Goal: Task Accomplishment & Management: Complete application form

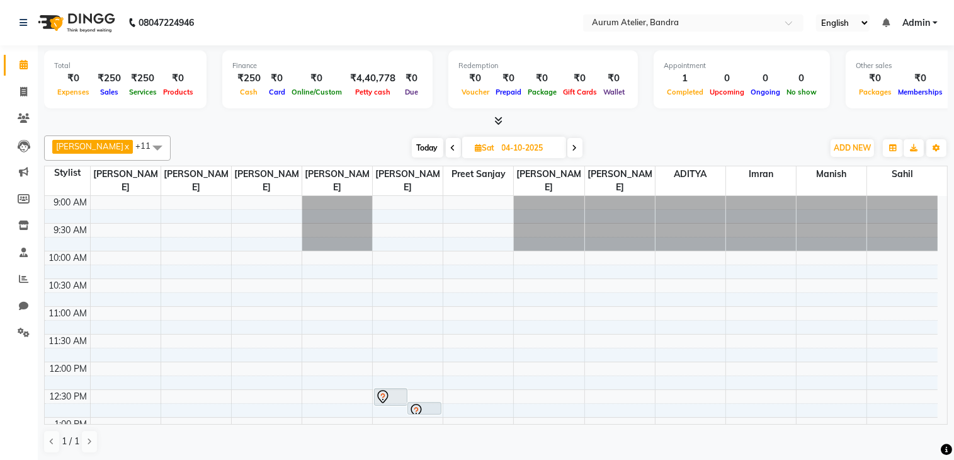
click at [423, 140] on span "Today" at bounding box center [427, 148] width 31 height 20
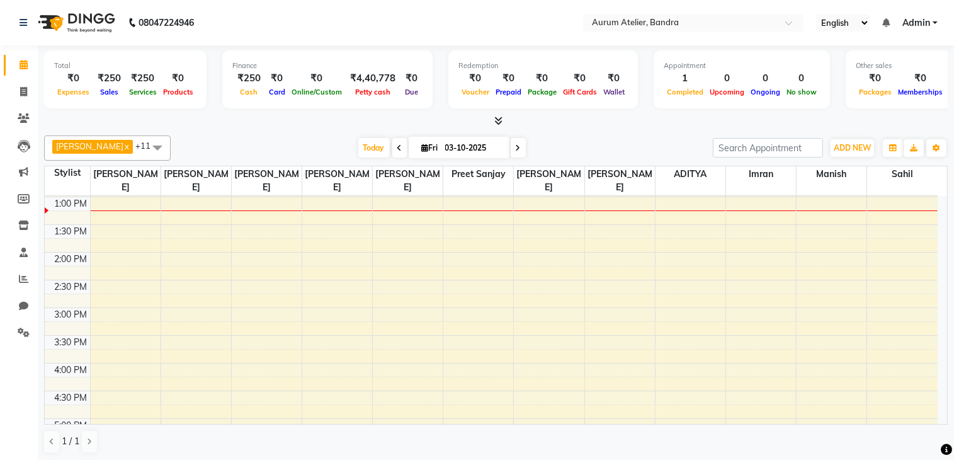
click at [399, 149] on icon at bounding box center [399, 148] width 5 height 8
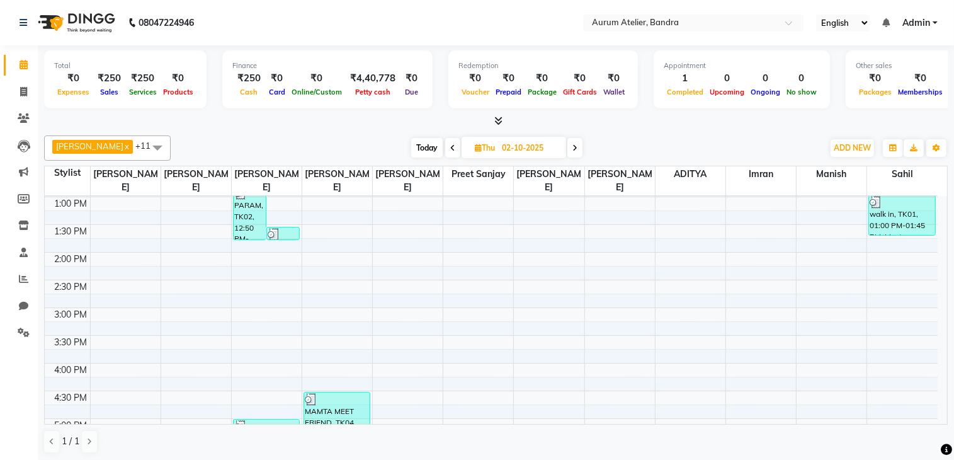
click at [450, 147] on icon at bounding box center [452, 148] width 5 height 8
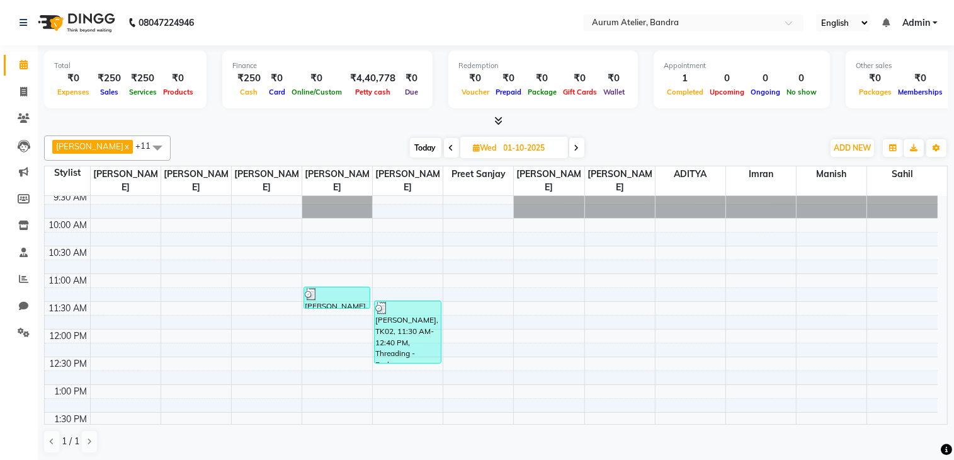
scroll to position [21, 0]
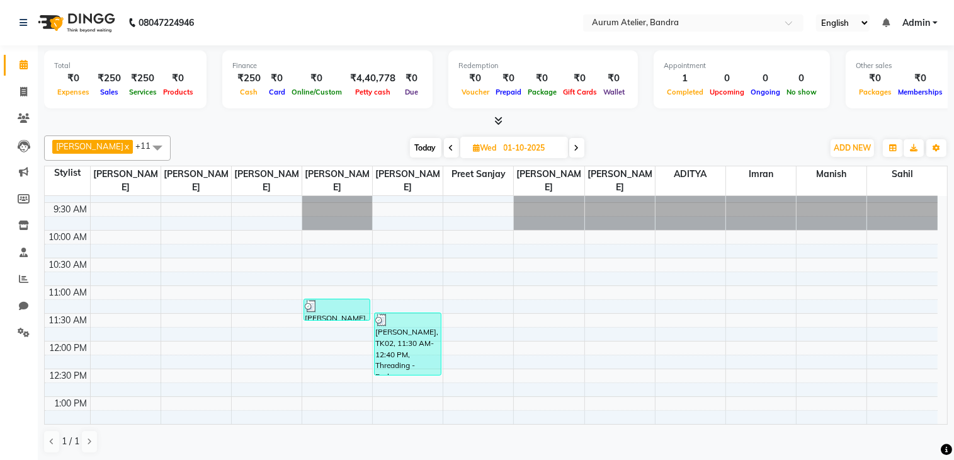
click at [431, 145] on span "Today" at bounding box center [425, 148] width 31 height 20
type input "03-10-2025"
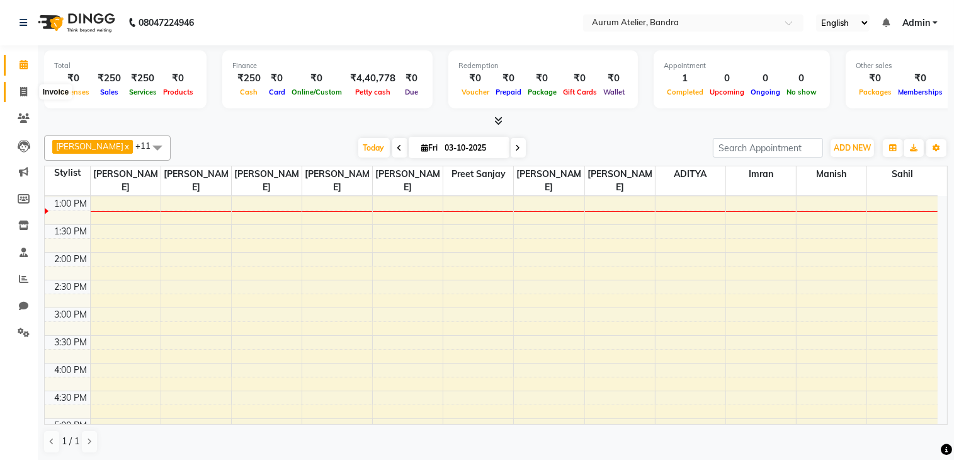
click at [25, 94] on icon at bounding box center [23, 91] width 7 height 9
select select "7410"
select select "service"
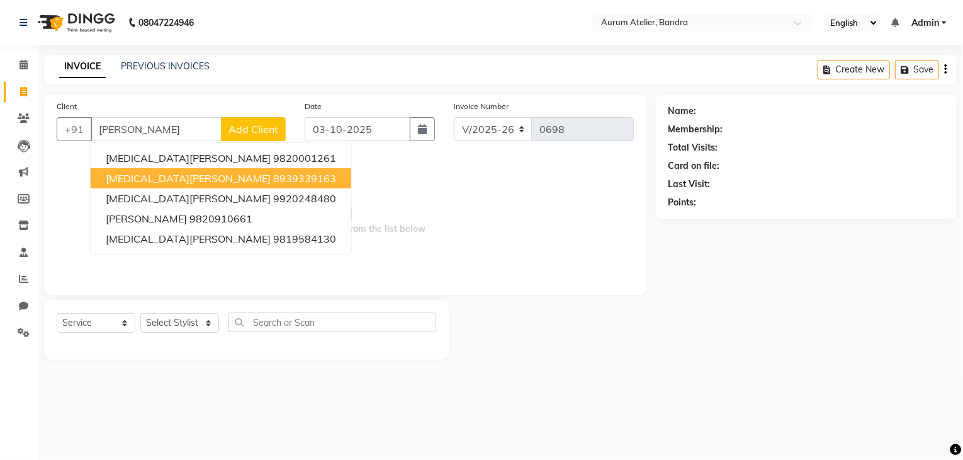
click at [151, 174] on span "[MEDICAL_DATA][PERSON_NAME]" at bounding box center [188, 178] width 165 height 13
type input "8939339163"
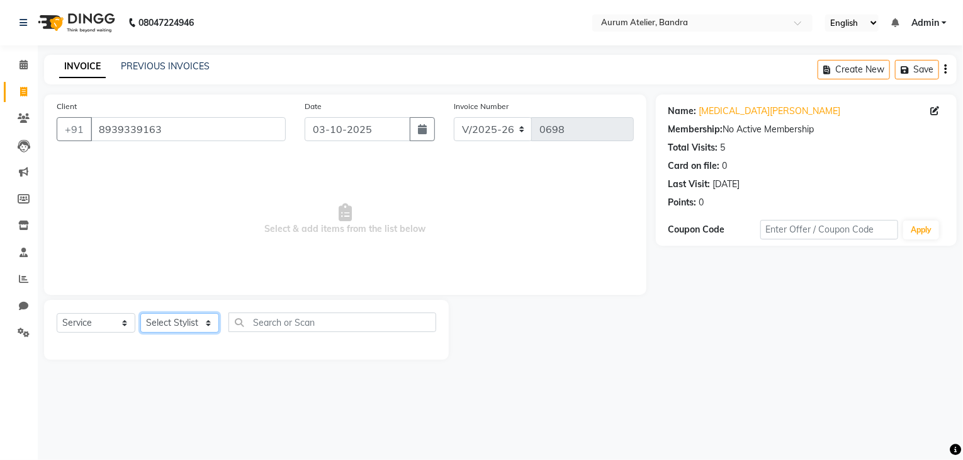
click at [179, 324] on select "Select Stylist ADITYA [PERSON_NAME] chariya [PERSON_NAME] [PERSON_NAME] [PERSON…" at bounding box center [179, 323] width 79 height 20
select select "66084"
click at [140, 313] on select "Select Stylist ADITYA [PERSON_NAME] chariya [PERSON_NAME] [PERSON_NAME] [PERSON…" at bounding box center [179, 323] width 79 height 20
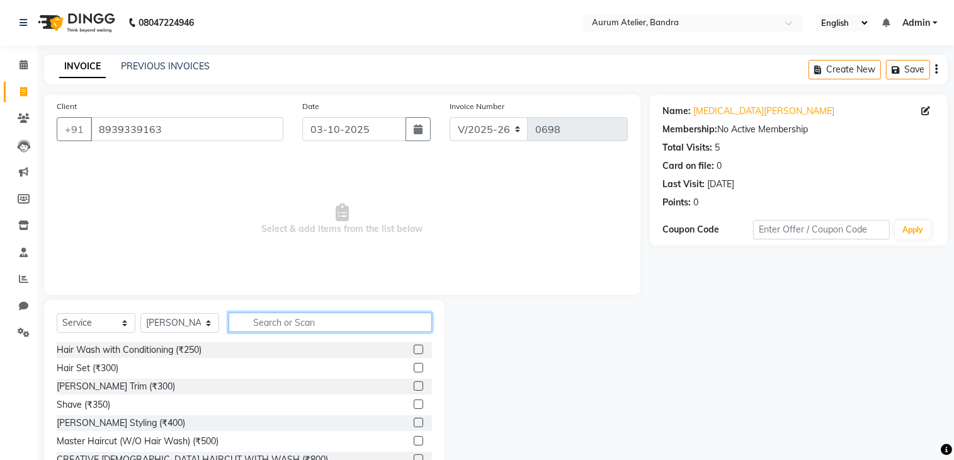
click at [257, 323] on input "text" at bounding box center [330, 322] width 203 height 20
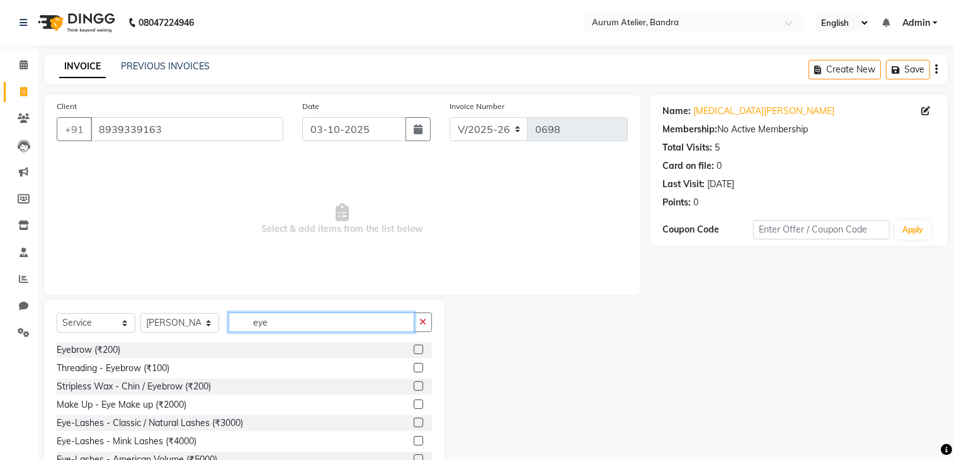
type input "eye"
click at [414, 368] on label at bounding box center [418, 367] width 9 height 9
click at [414, 368] on input "checkbox" at bounding box center [418, 368] width 8 height 8
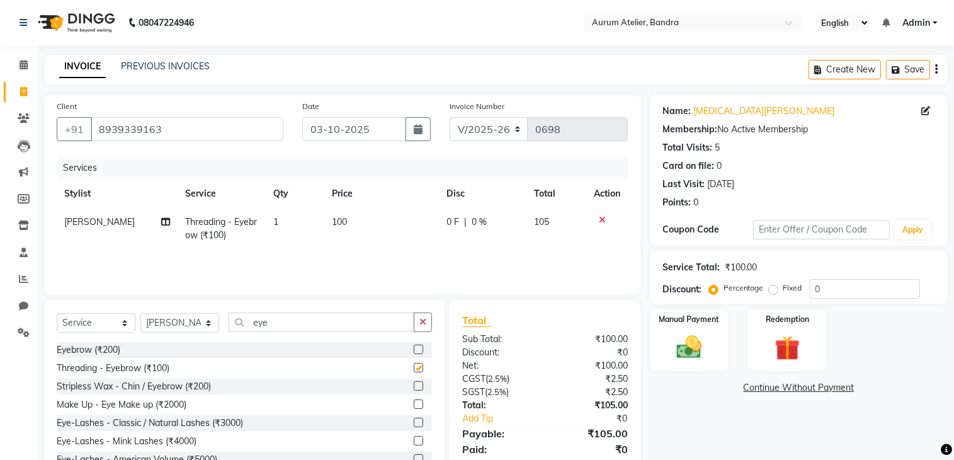
checkbox input "false"
drag, startPoint x: 316, startPoint y: 303, endPoint x: 315, endPoint y: 312, distance: 8.8
click at [316, 310] on div "Select Service Product Membership Package Voucher Prepaid Gift Card Select Styl…" at bounding box center [244, 393] width 400 height 186
click at [316, 318] on input "eye" at bounding box center [322, 322] width 186 height 20
type input "e"
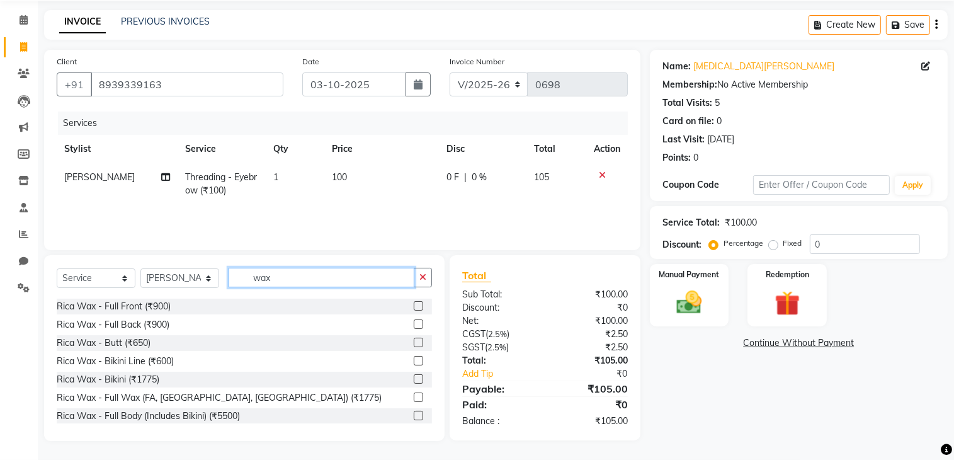
scroll to position [695, 0]
type input "wax"
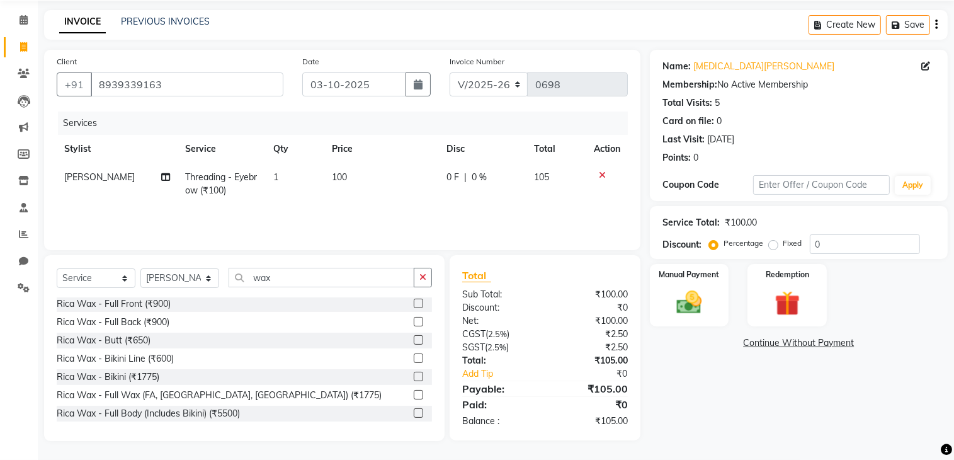
click at [414, 394] on label at bounding box center [418, 394] width 9 height 9
click at [414, 394] on input "checkbox" at bounding box center [418, 395] width 8 height 8
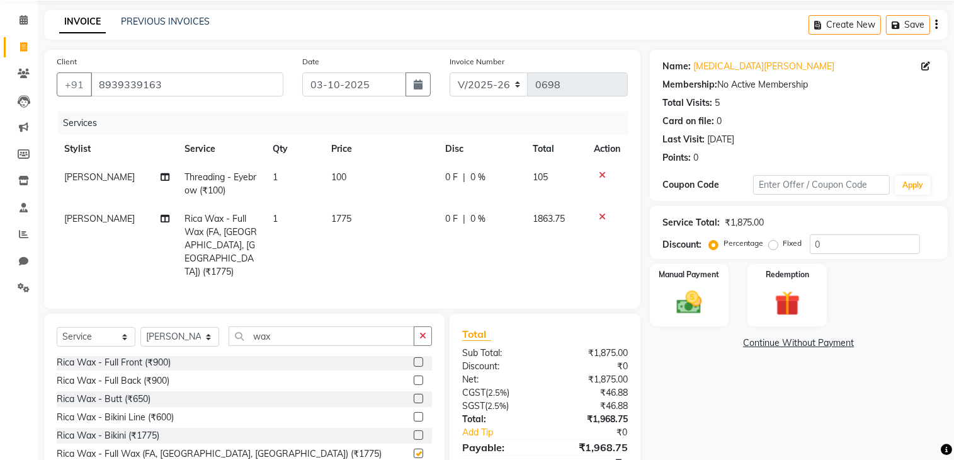
checkbox input "false"
click at [810, 240] on input "0" at bounding box center [865, 244] width 110 height 20
click at [826, 240] on input "0" at bounding box center [865, 244] width 110 height 20
type input "20"
click at [156, 327] on select "Select Stylist ADITYA [PERSON_NAME] chariya [PERSON_NAME] [PERSON_NAME] [PERSON…" at bounding box center [179, 337] width 79 height 20
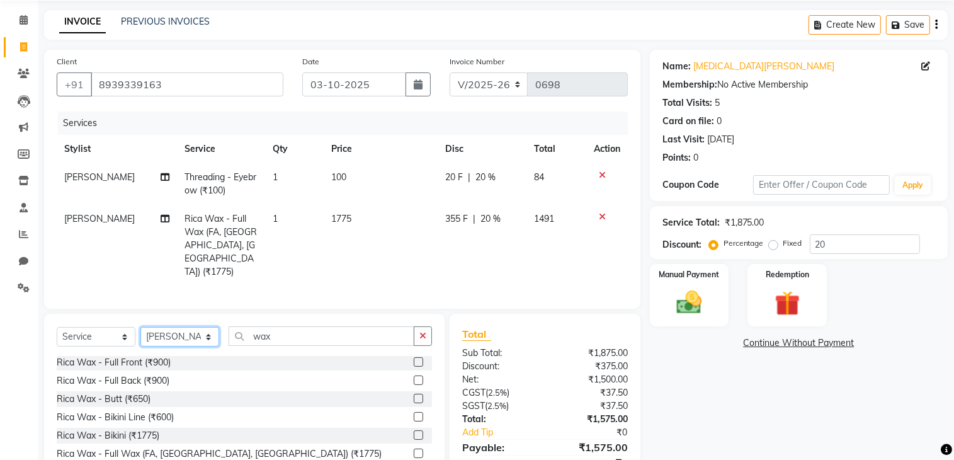
select select "92878"
click at [140, 327] on select "Select Stylist ADITYA [PERSON_NAME] chariya [PERSON_NAME] [PERSON_NAME] [PERSON…" at bounding box center [179, 337] width 79 height 20
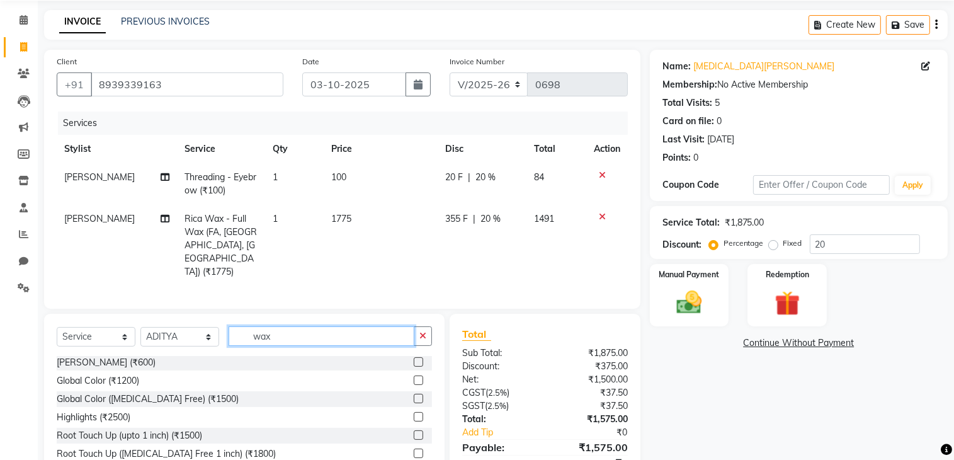
click at [284, 326] on input "wax" at bounding box center [322, 336] width 186 height 20
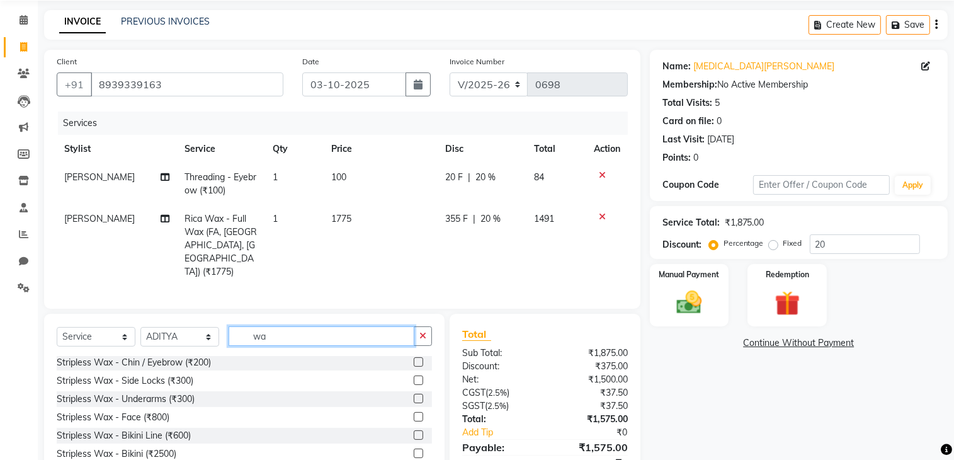
type input "w"
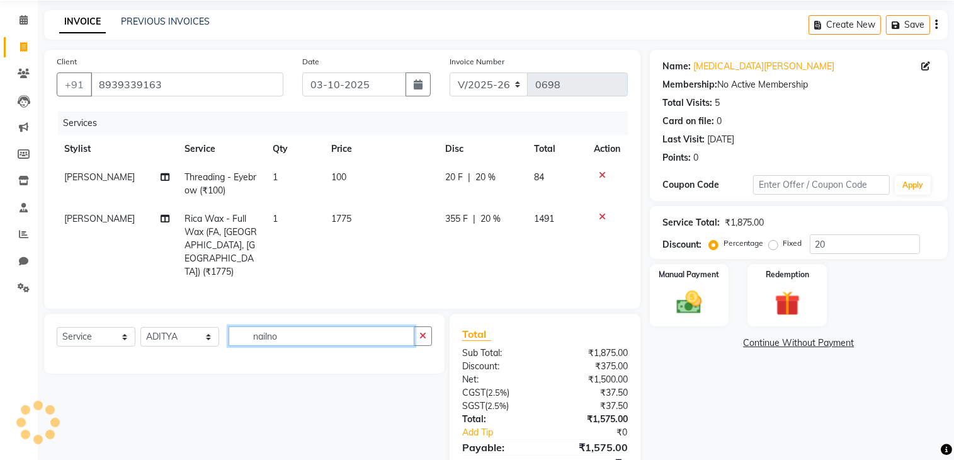
scroll to position [0, 0]
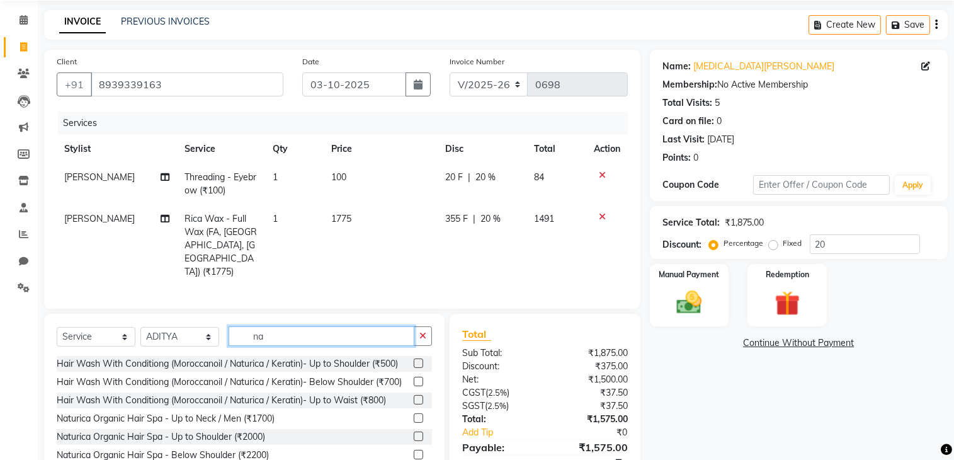
type input "n"
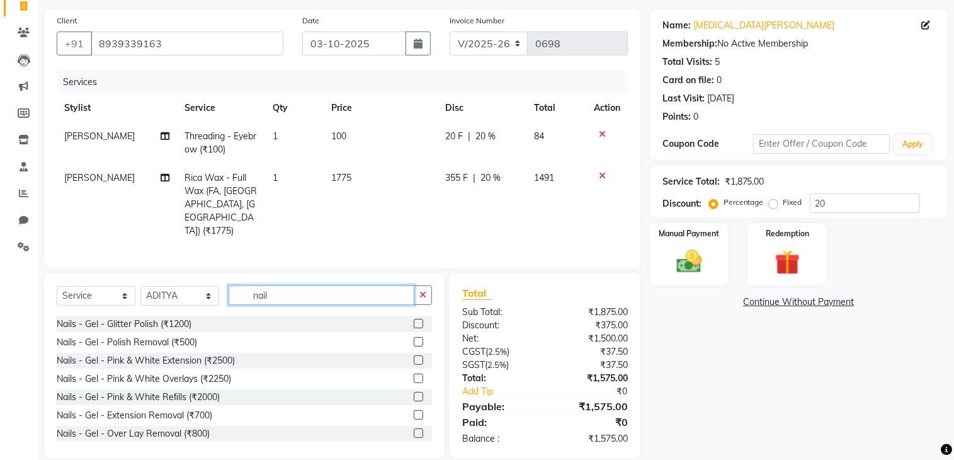
scroll to position [713, 0]
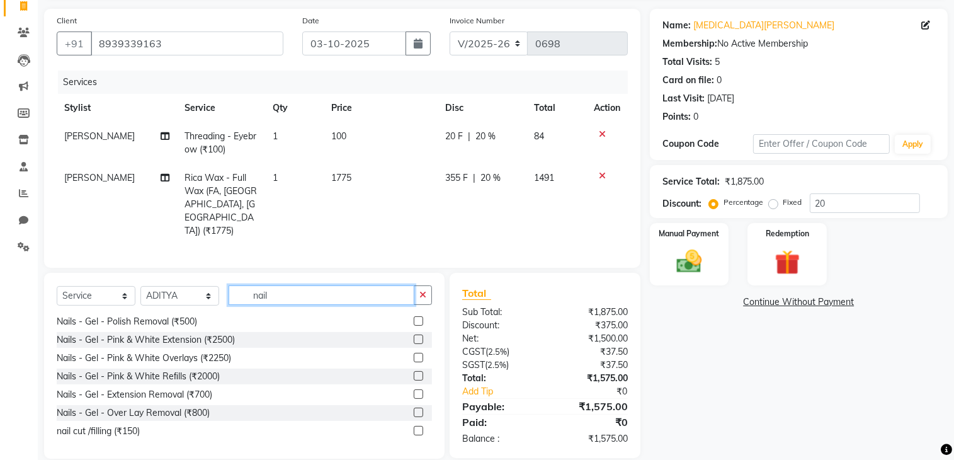
type input "nail"
click at [414, 426] on label at bounding box center [418, 430] width 9 height 9
click at [414, 427] on input "checkbox" at bounding box center [418, 431] width 8 height 8
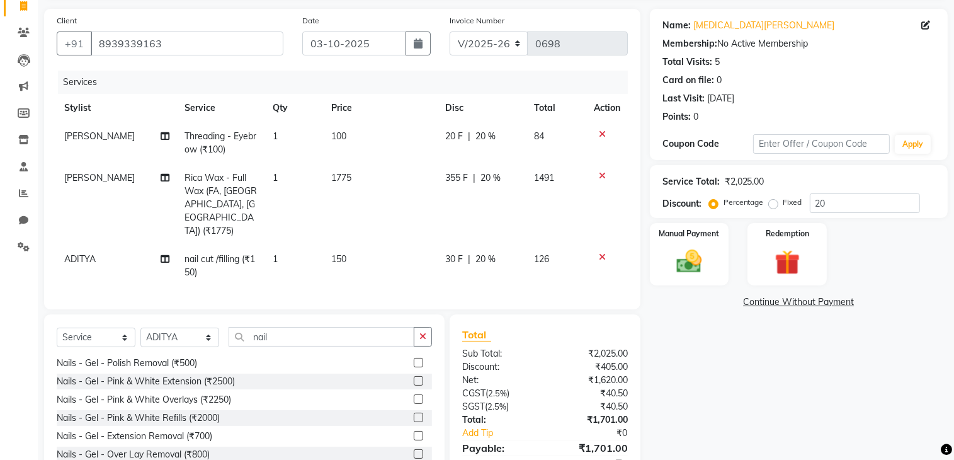
checkbox input "false"
click at [356, 245] on td "150" at bounding box center [381, 266] width 114 height 42
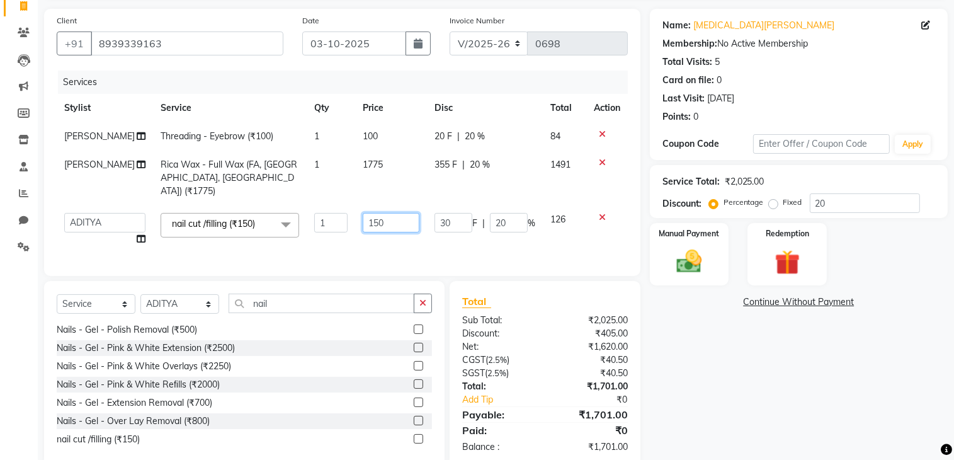
click at [378, 222] on input "150" at bounding box center [391, 223] width 57 height 20
type input "1"
type input "200"
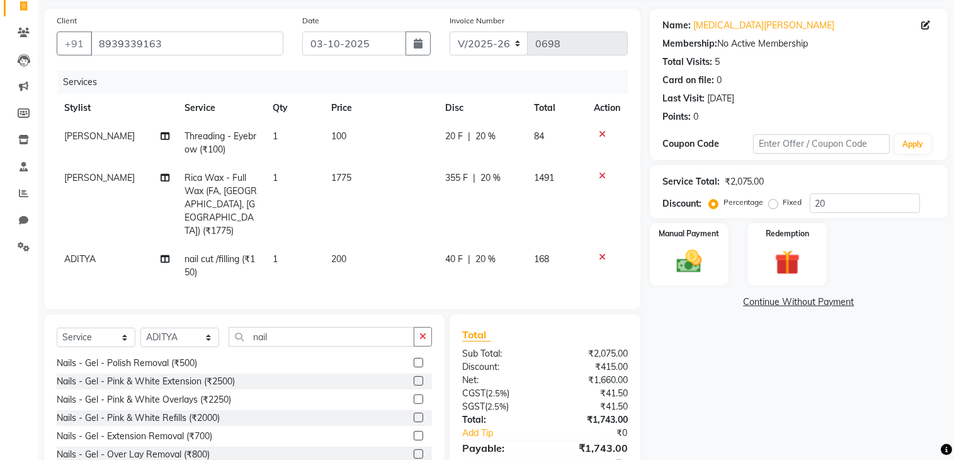
click at [378, 248] on td "200" at bounding box center [381, 266] width 114 height 42
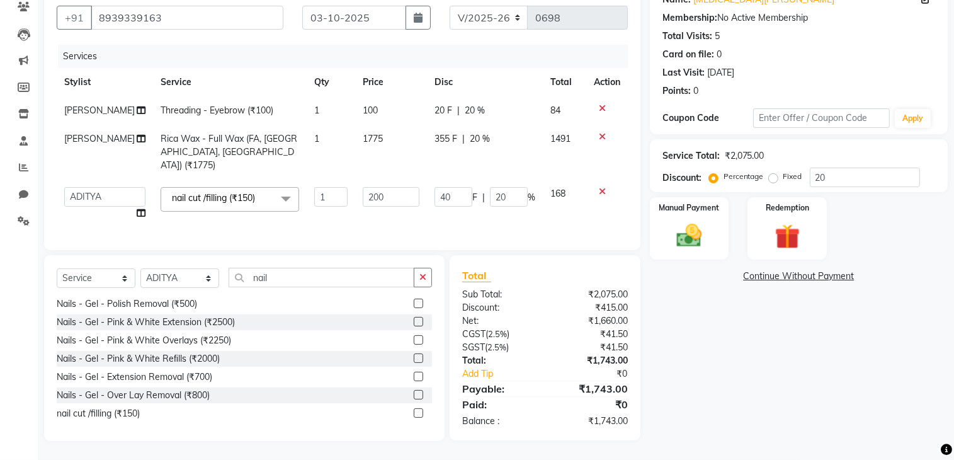
scroll to position [0, 0]
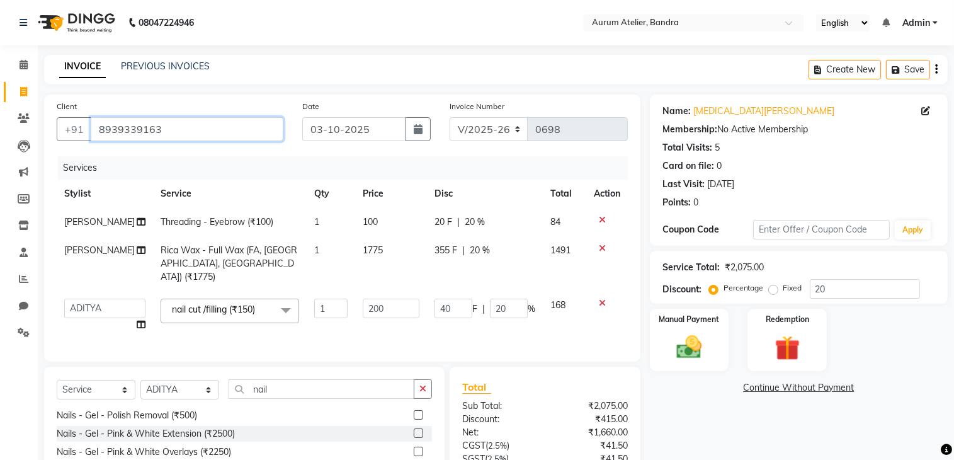
click at [206, 124] on input "8939339163" at bounding box center [187, 129] width 193 height 24
type input "893933916"
type input "0"
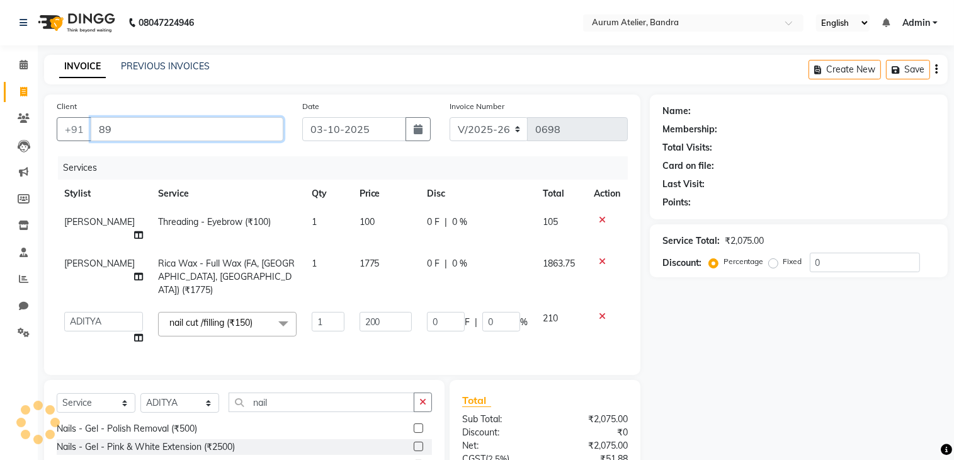
type input "8"
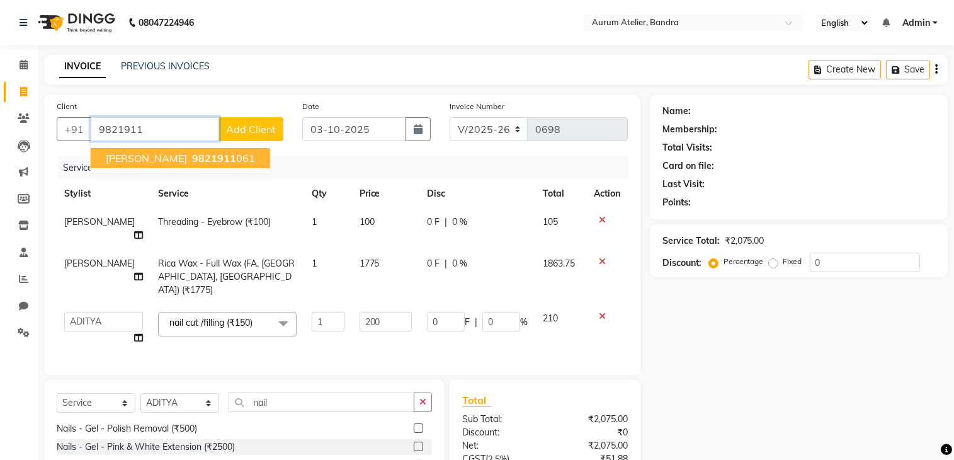
click at [108, 159] on span "[PERSON_NAME]" at bounding box center [146, 158] width 81 height 13
type input "9821911061"
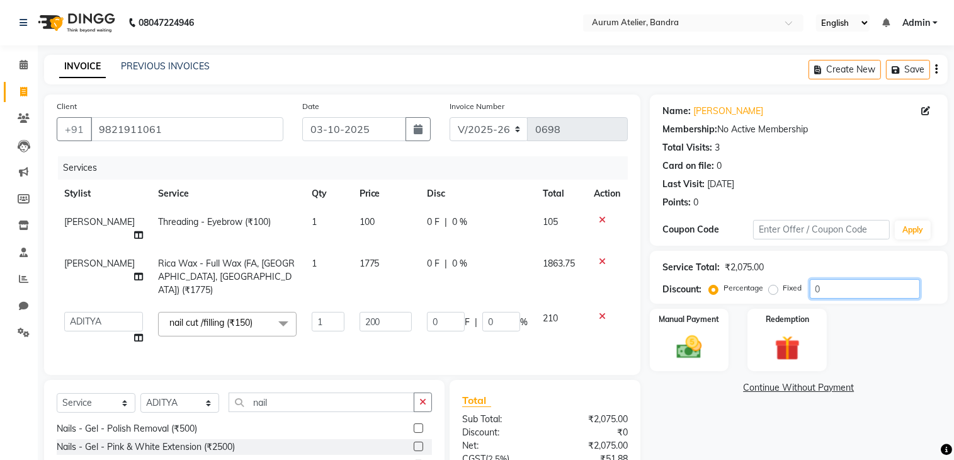
click at [837, 290] on input "0" at bounding box center [865, 289] width 110 height 20
type input "2"
type input "4"
type input "2"
type input "20"
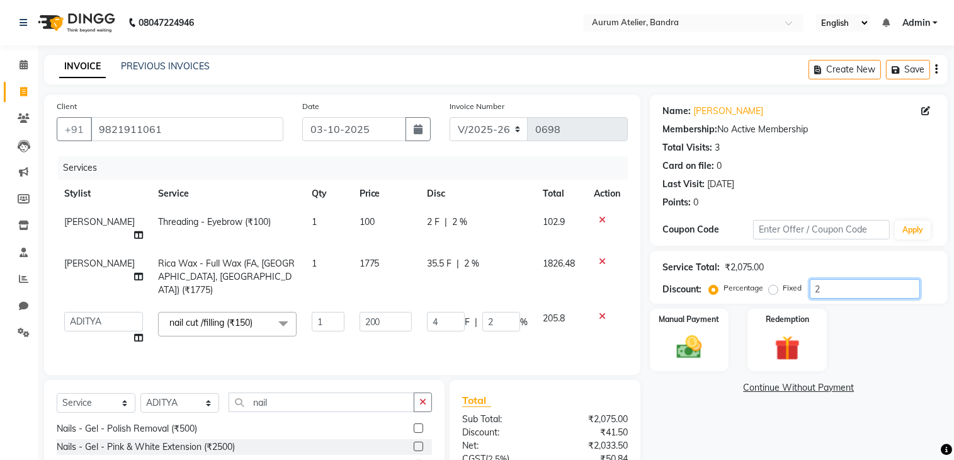
type input "40"
type input "20"
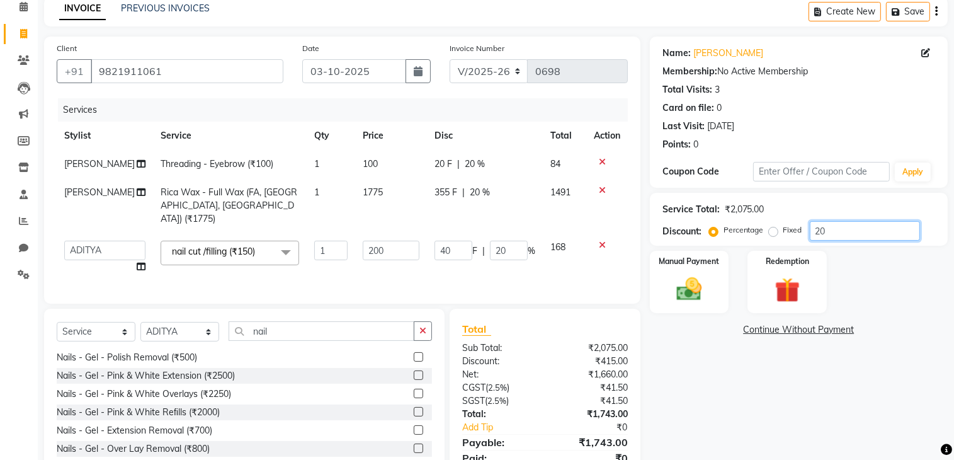
scroll to position [121, 0]
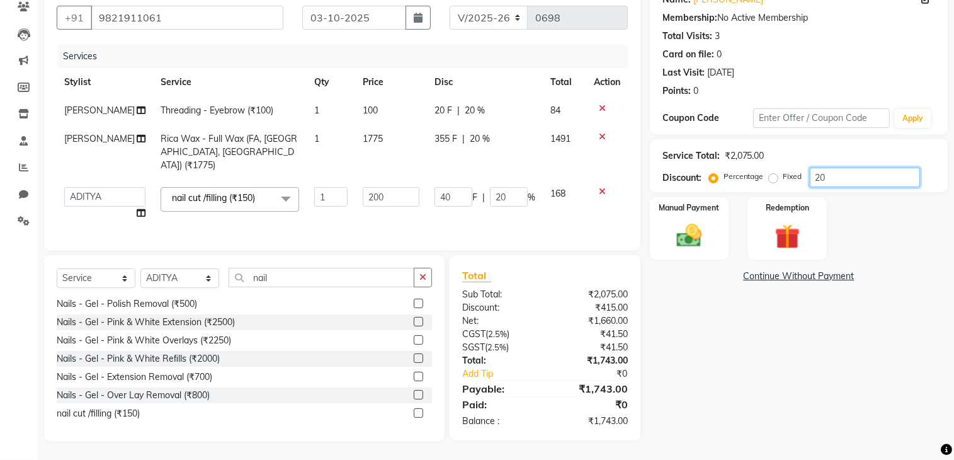
type input "20"
click at [602, 139] on icon at bounding box center [602, 136] width 7 height 9
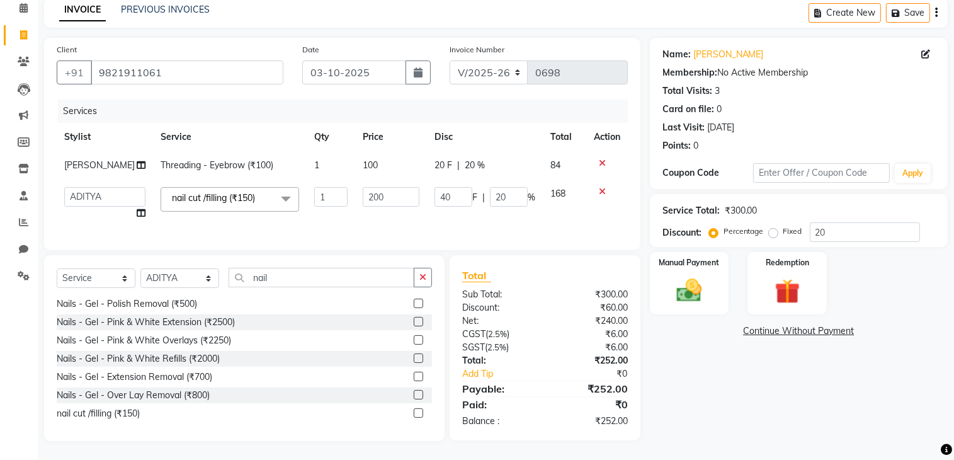
click at [602, 159] on icon at bounding box center [602, 163] width 7 height 9
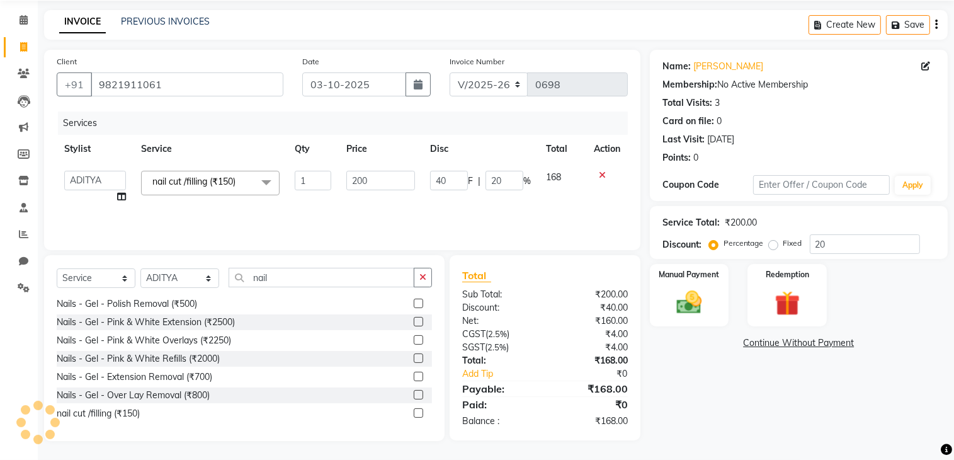
scroll to position [45, 0]
click at [599, 174] on icon at bounding box center [602, 175] width 7 height 9
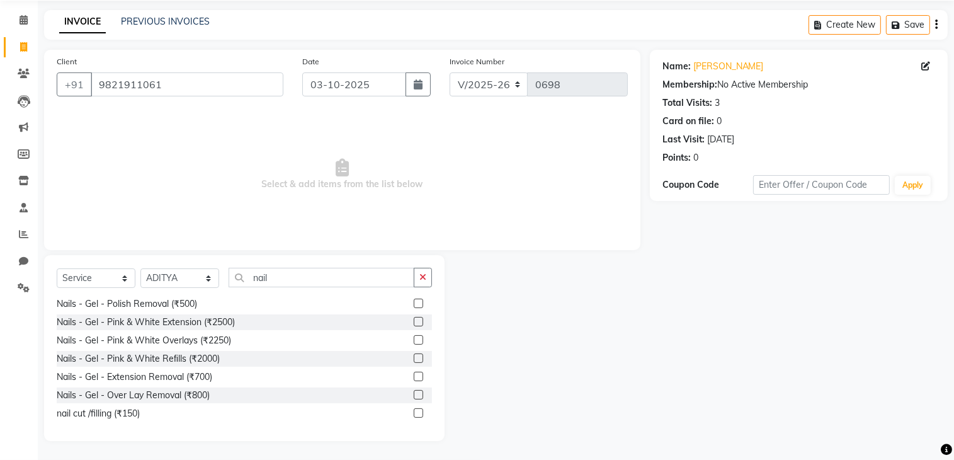
click at [414, 414] on label at bounding box center [418, 412] width 9 height 9
click at [414, 414] on input "checkbox" at bounding box center [418, 413] width 8 height 8
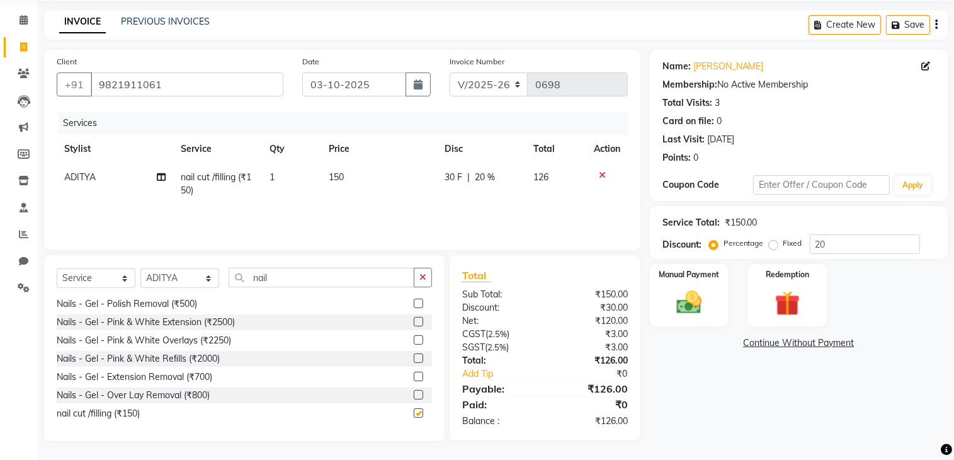
checkbox input "false"
click at [353, 174] on td "150" at bounding box center [379, 184] width 115 height 42
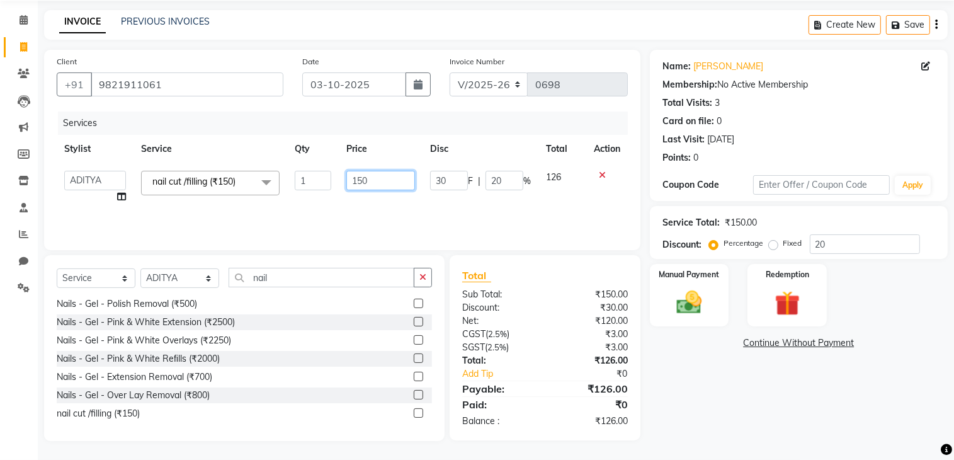
click at [383, 179] on input "150" at bounding box center [380, 181] width 69 height 20
type input "1"
type input "200"
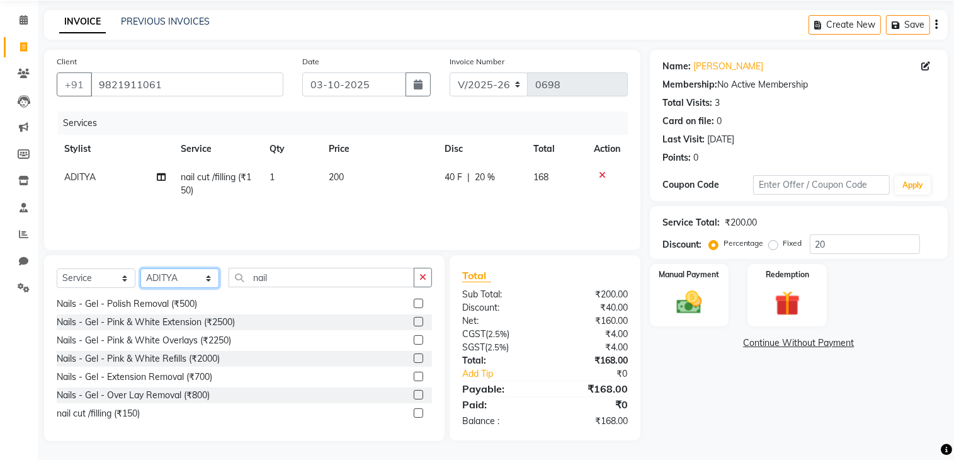
drag, startPoint x: 191, startPoint y: 280, endPoint x: 173, endPoint y: 281, distance: 18.3
click at [191, 280] on select "Select Stylist ADITYA [PERSON_NAME] chariya [PERSON_NAME] [PERSON_NAME] [PERSON…" at bounding box center [179, 278] width 79 height 20
select select "66084"
click at [140, 269] on select "Select Stylist ADITYA [PERSON_NAME] chariya [PERSON_NAME] [PERSON_NAME] [PERSON…" at bounding box center [179, 278] width 79 height 20
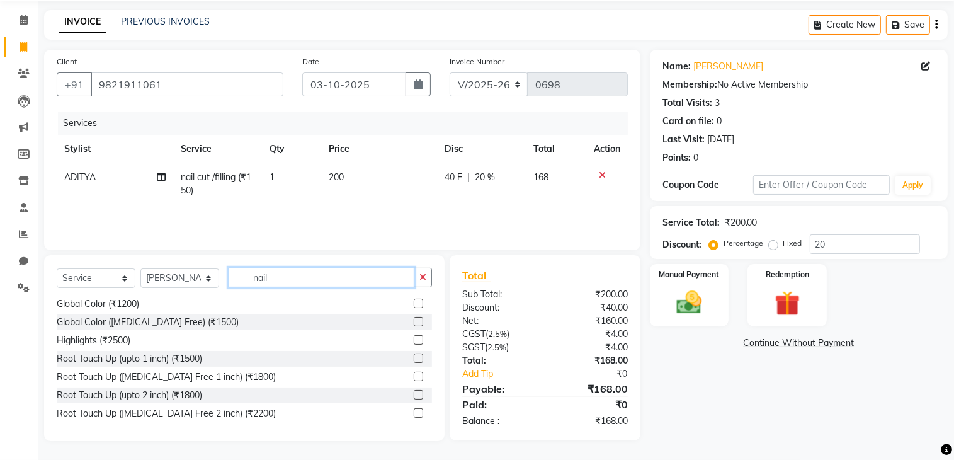
click at [295, 274] on input "nail" at bounding box center [322, 278] width 186 height 20
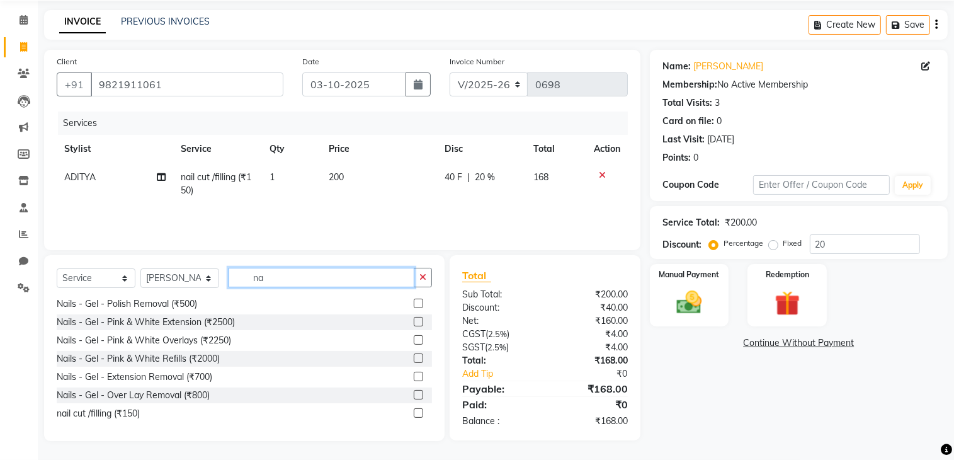
type input "n"
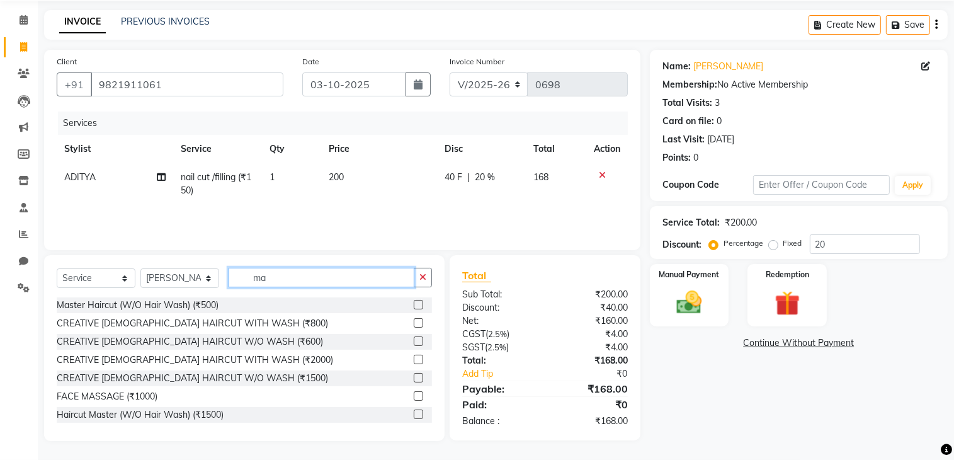
type input "m"
type input "hairc"
click at [414, 358] on label at bounding box center [418, 358] width 9 height 9
click at [414, 358] on input "checkbox" at bounding box center [418, 360] width 8 height 8
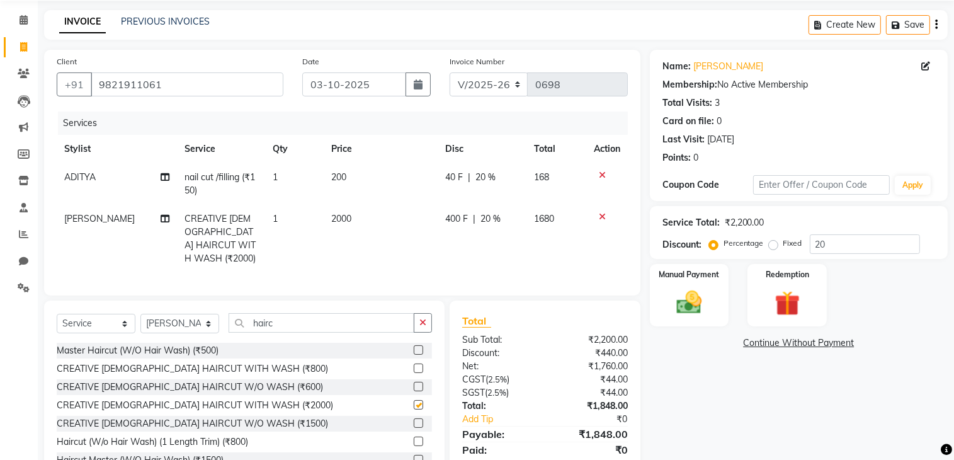
checkbox input "false"
click at [360, 218] on td "2000" at bounding box center [381, 239] width 114 height 68
select select "66084"
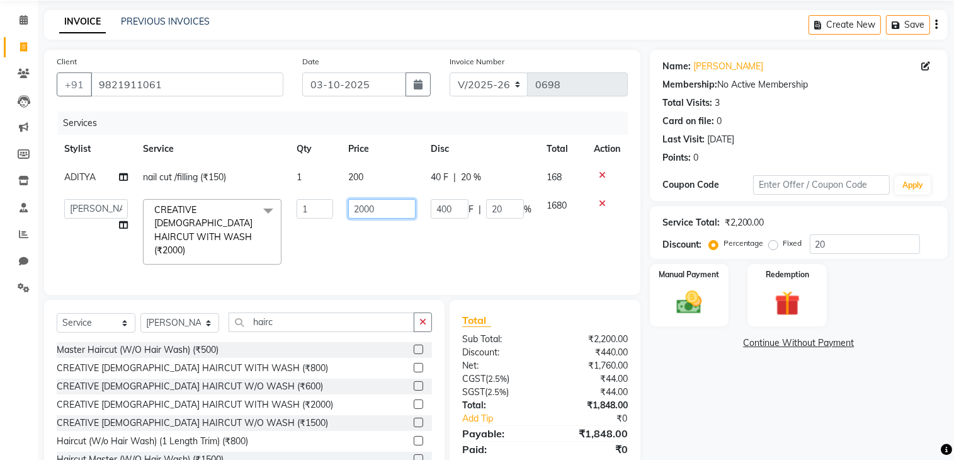
click at [375, 211] on input "2000" at bounding box center [381, 209] width 67 height 20
type input "2"
type input "1"
type input "1800"
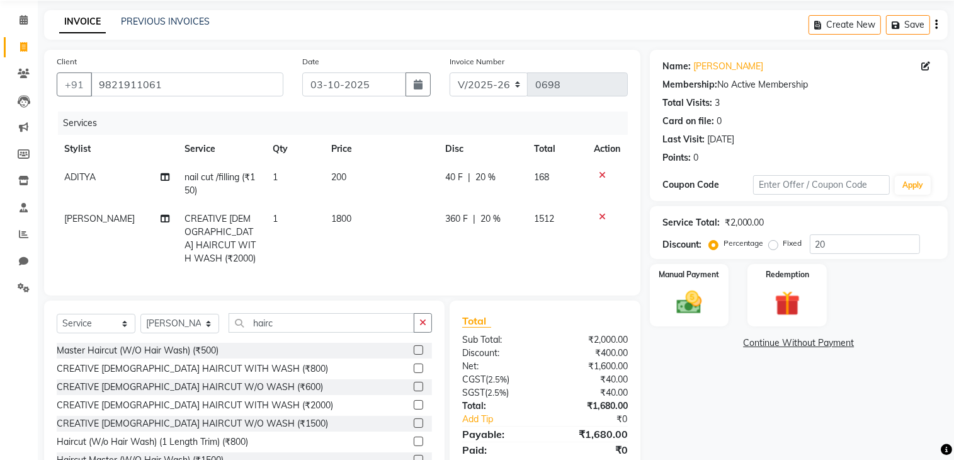
click at [378, 176] on td "200" at bounding box center [381, 184] width 114 height 42
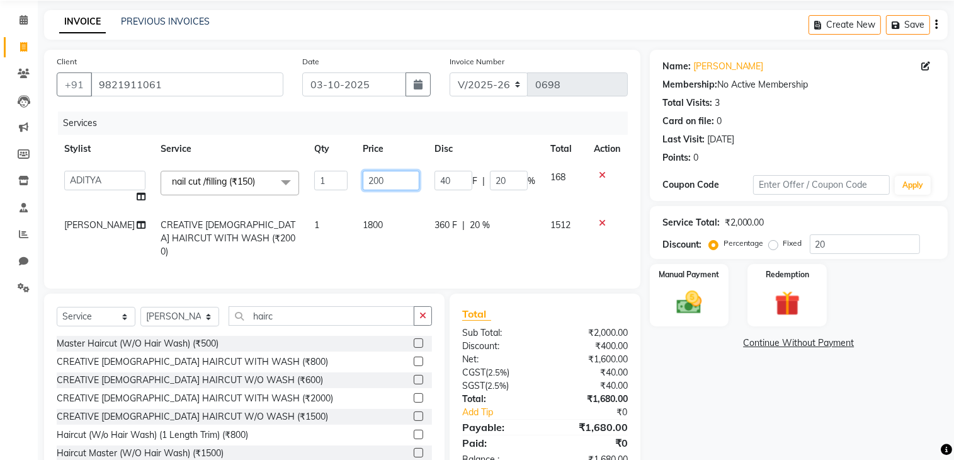
click at [378, 176] on input "200" at bounding box center [391, 181] width 57 height 20
type input "2"
type input "150"
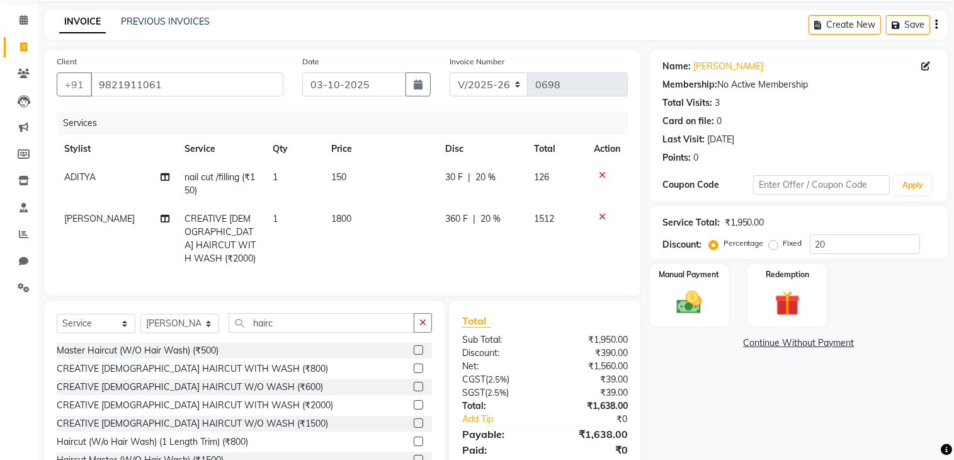
click at [346, 247] on td "1800" at bounding box center [381, 239] width 114 height 68
select select "66084"
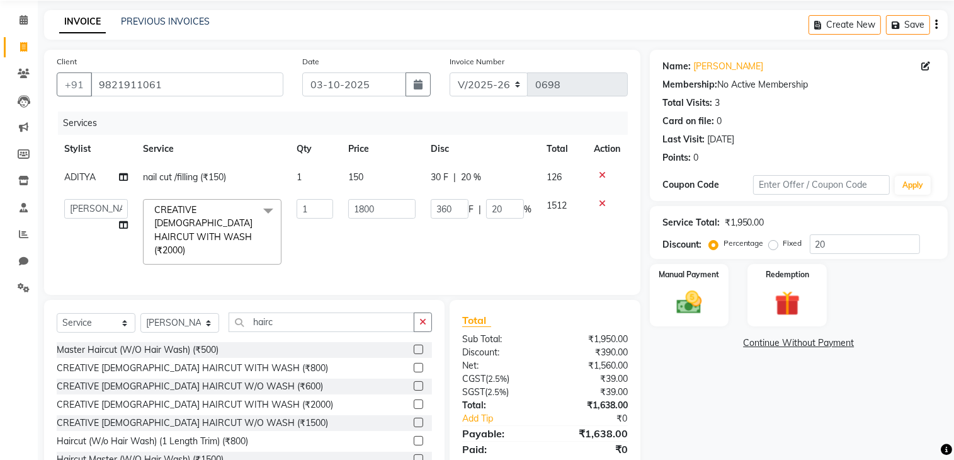
click at [369, 174] on td "150" at bounding box center [382, 177] width 82 height 28
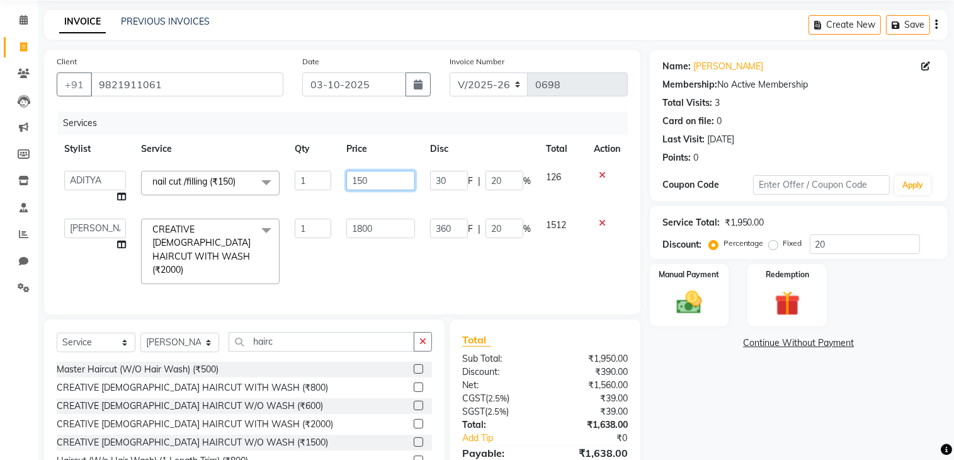
click at [383, 176] on input "150" at bounding box center [380, 181] width 69 height 20
type input "175"
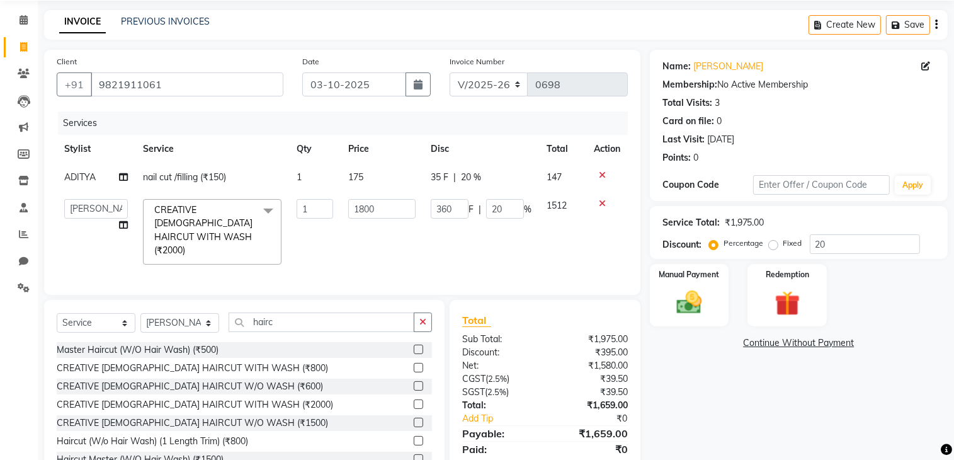
click at [402, 271] on div "Services Stylist Service Qty Price Disc Total Action ADITYA nail cut /filling (…" at bounding box center [342, 196] width 571 height 171
click at [373, 173] on td "175" at bounding box center [382, 177] width 82 height 28
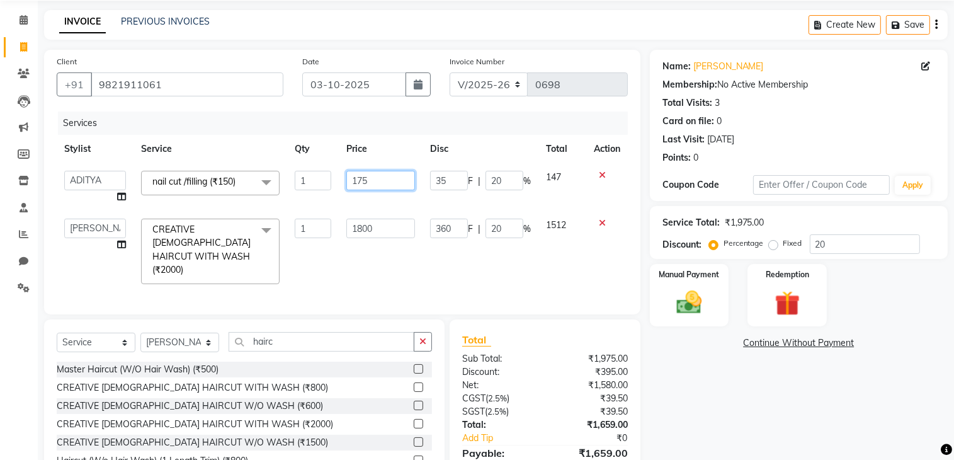
click at [378, 179] on input "175" at bounding box center [380, 181] width 69 height 20
type input "180"
click at [394, 261] on div "Services Stylist Service Qty Price Disc Total Action ADITYA [PERSON_NAME] chari…" at bounding box center [342, 206] width 571 height 190
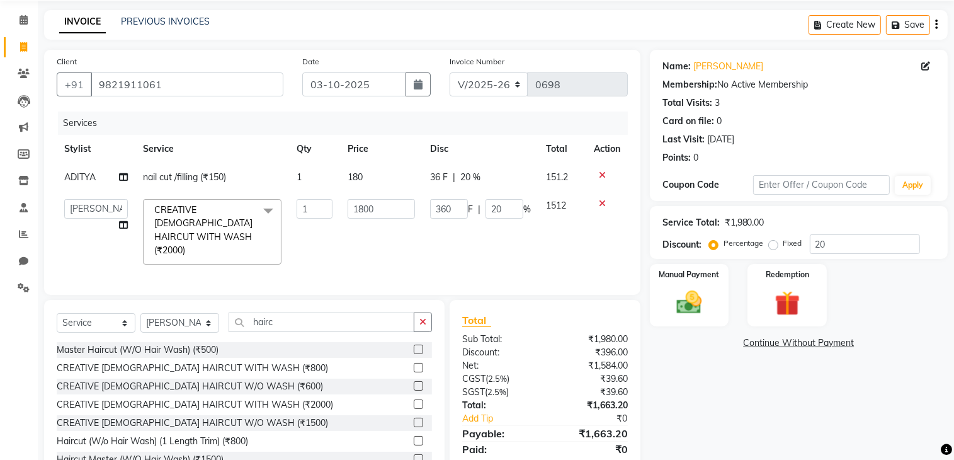
click at [375, 178] on td "180" at bounding box center [381, 177] width 82 height 28
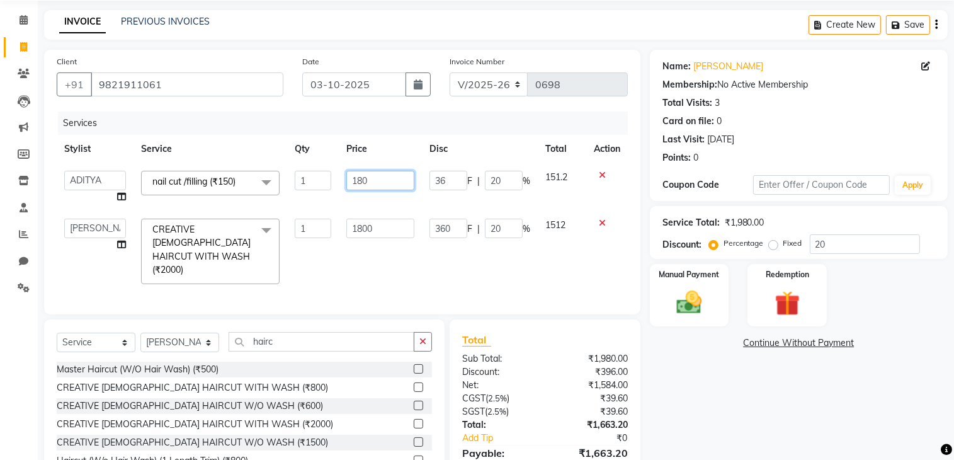
click at [375, 178] on input "180" at bounding box center [380, 181] width 69 height 20
type input "1"
type input "200"
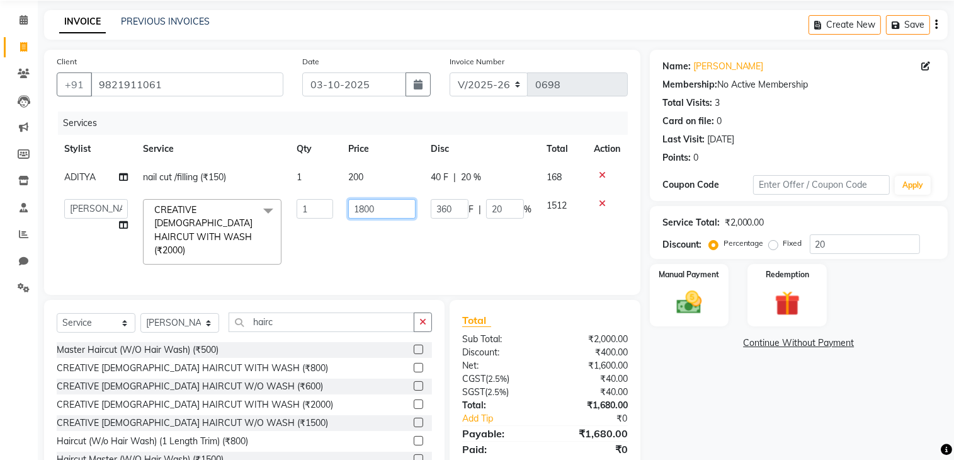
click at [391, 255] on td "1800" at bounding box center [382, 231] width 82 height 81
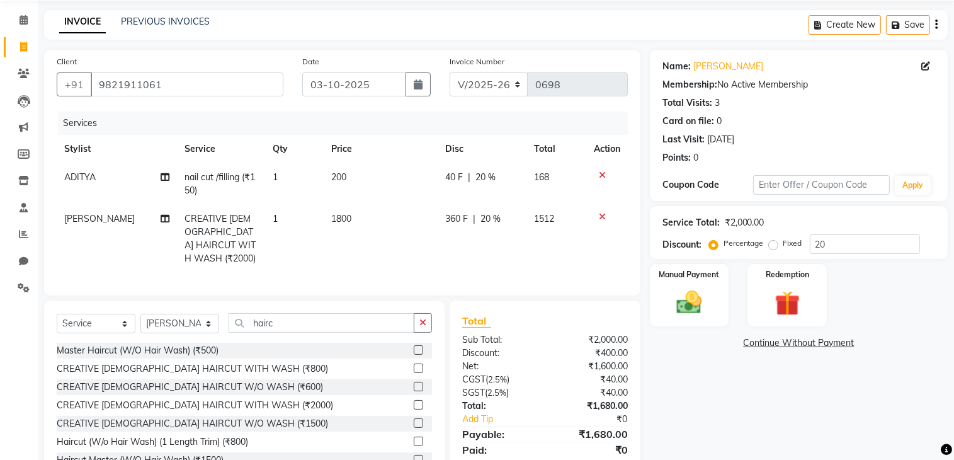
click at [363, 176] on td "200" at bounding box center [381, 184] width 114 height 42
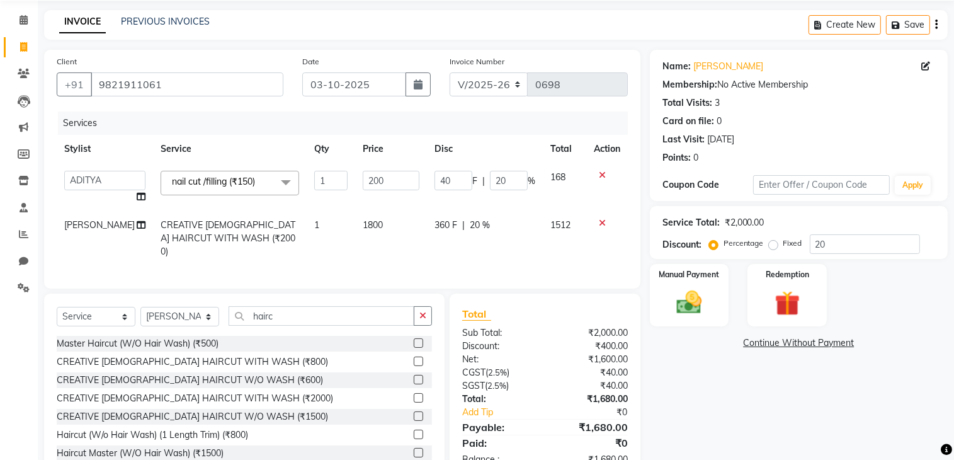
click at [380, 223] on td "1800" at bounding box center [391, 238] width 72 height 55
select select "66084"
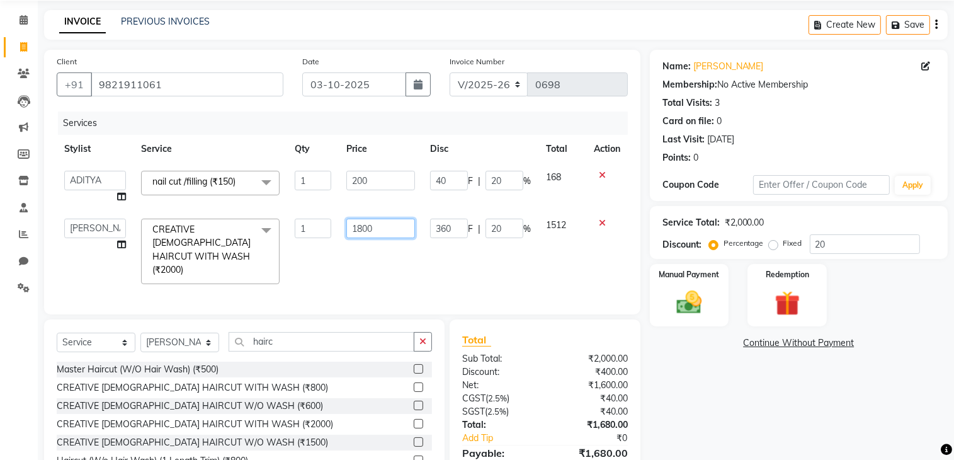
click at [378, 231] on input "1800" at bounding box center [380, 228] width 69 height 20
type input "1875"
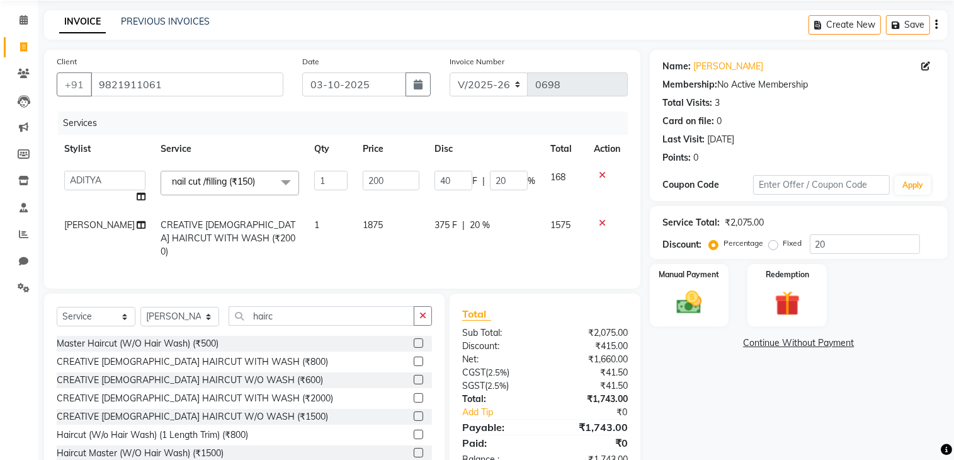
click at [390, 263] on div "Services Stylist Service Qty Price Disc Total Action ADITYA [PERSON_NAME] chari…" at bounding box center [342, 193] width 571 height 164
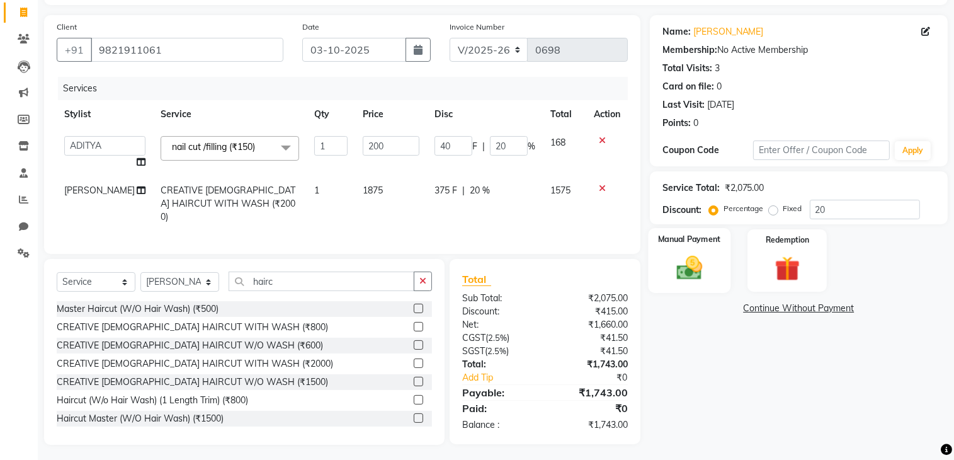
click at [685, 271] on img at bounding box center [689, 268] width 42 height 30
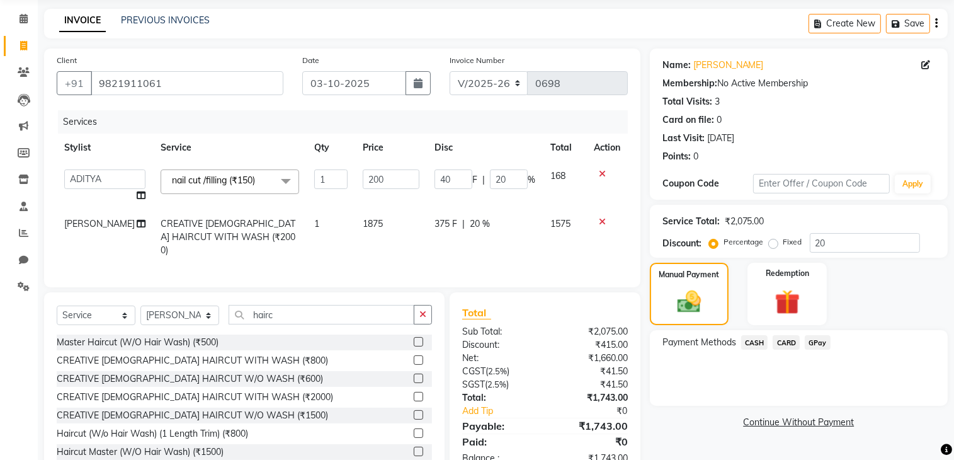
scroll to position [16, 0]
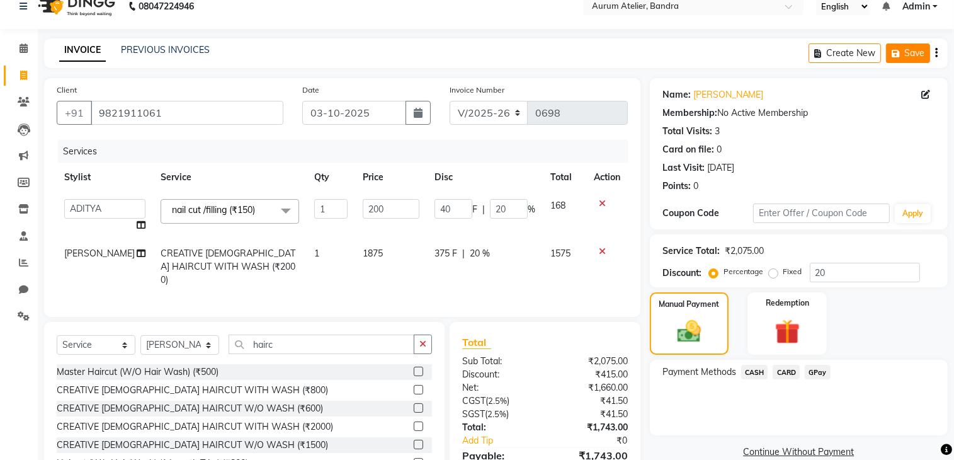
click at [911, 52] on button "Save" at bounding box center [908, 53] width 44 height 20
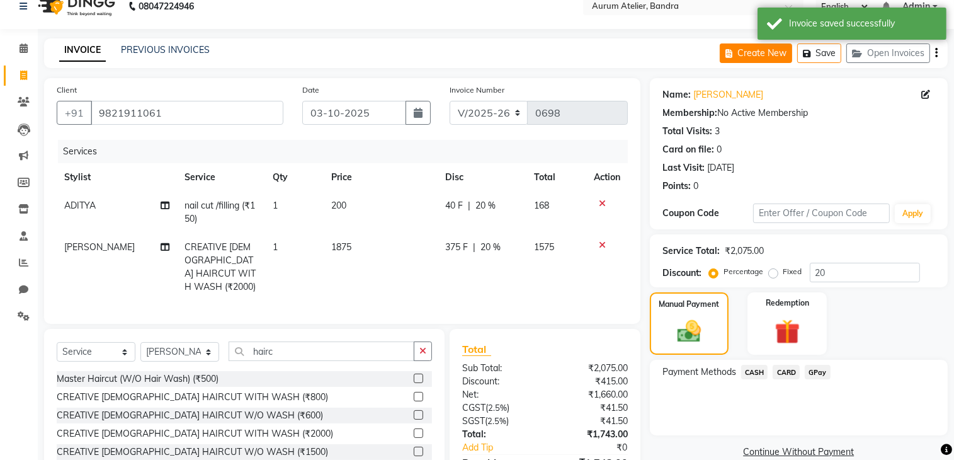
click at [750, 55] on button "Create New" at bounding box center [756, 53] width 72 height 20
select select "7410"
select select "service"
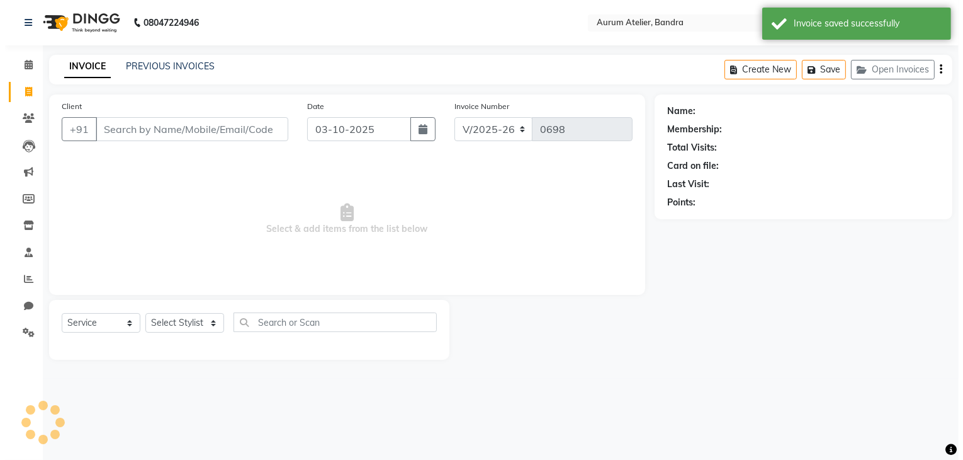
scroll to position [0, 0]
